Goal: Task Accomplishment & Management: Use online tool/utility

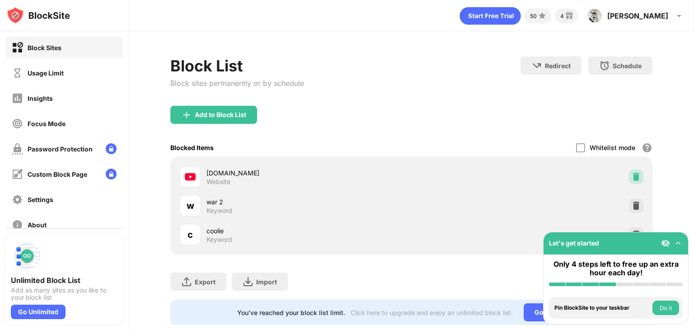
click at [632, 174] on img at bounding box center [636, 176] width 9 height 9
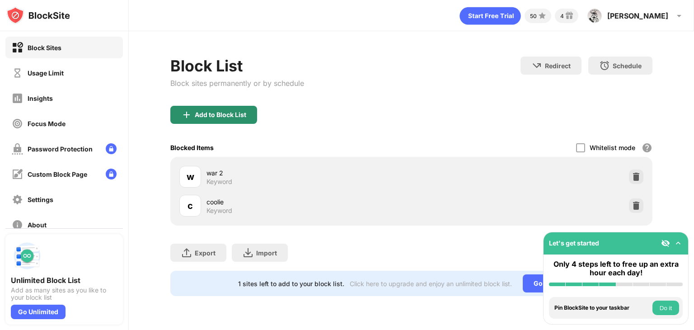
click at [224, 109] on div "Add to Block List" at bounding box center [213, 115] width 87 height 18
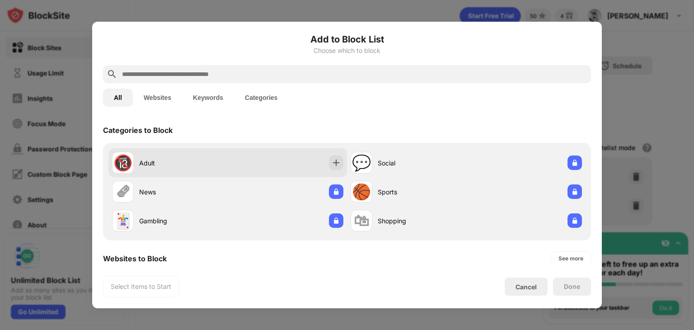
scroll to position [136, 0]
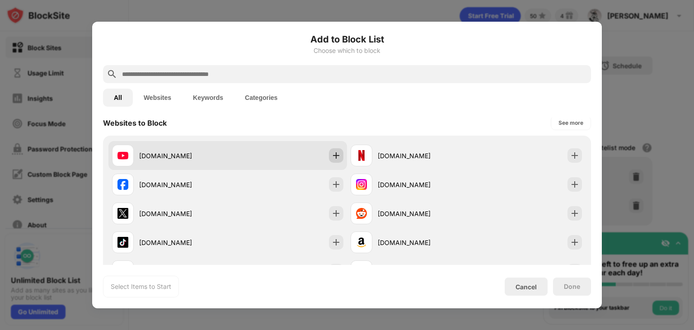
click at [332, 159] on img at bounding box center [336, 155] width 9 height 9
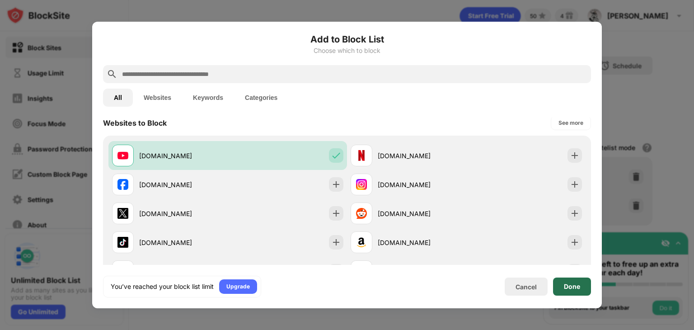
click at [578, 285] on div "Done" at bounding box center [572, 286] width 16 height 7
